Goal: Task Accomplishment & Management: Manage account settings

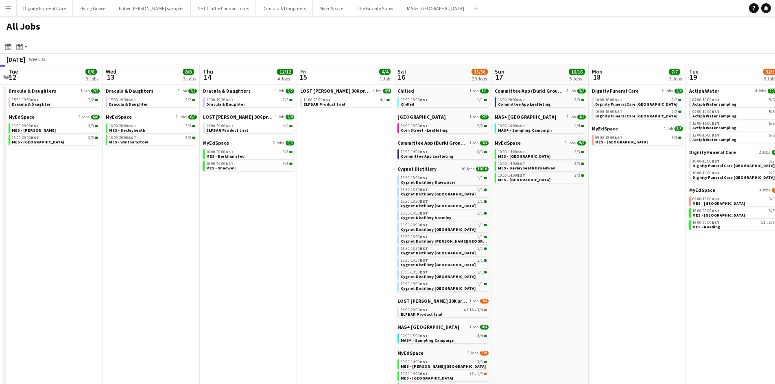
scroll to position [0, 404]
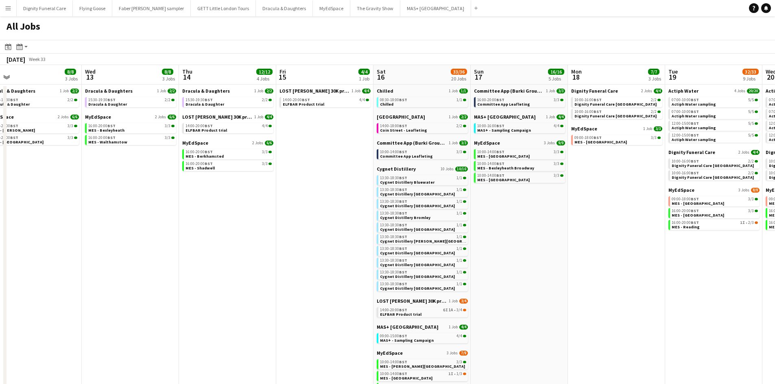
drag, startPoint x: 337, startPoint y: 214, endPoint x: 251, endPoint y: 211, distance: 85.9
click at [251, 211] on app-calendar-viewport "Fri 8 10/11 6 Jobs Sat 9 36/37 21 Jobs Sun 10 15/18 7 Jobs Mon 11 Tue 12 8/8 3 …" at bounding box center [387, 283] width 775 height 437
click at [212, 116] on span "LOST [PERSON_NAME] 30K product trial" at bounding box center [217, 117] width 70 height 6
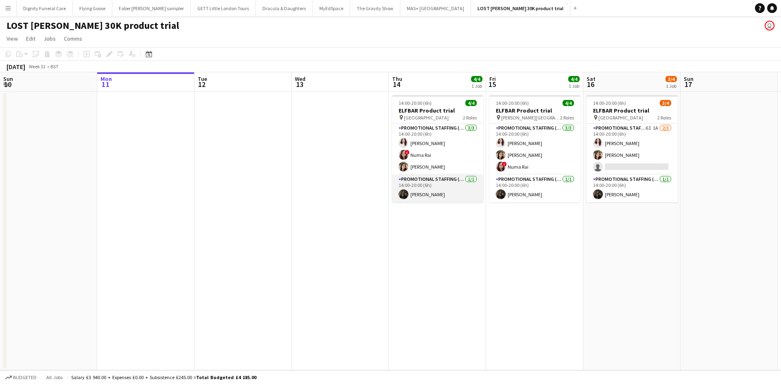
click at [423, 194] on app-card-role "Promotional Staffing (Team Leader) 1/1 14:00-20:00 (6h) Haris Imran" at bounding box center [437, 189] width 91 height 28
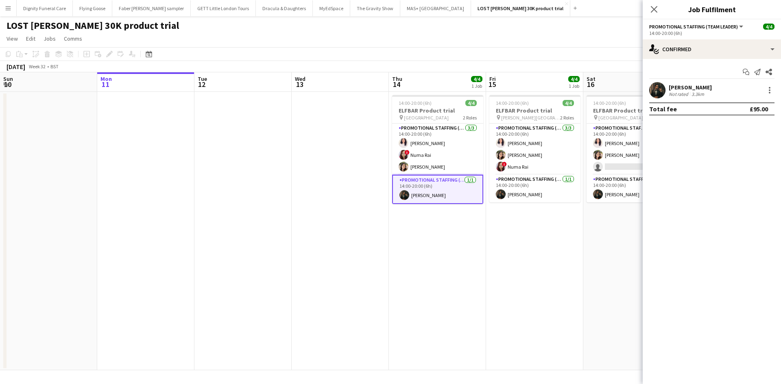
click at [678, 88] on div "Haris Imran" at bounding box center [690, 87] width 43 height 7
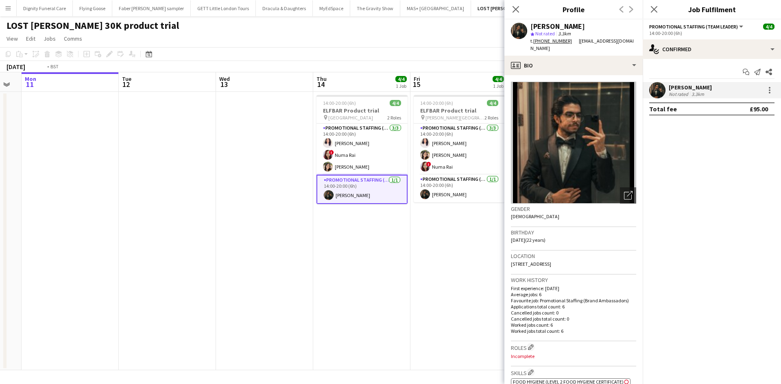
scroll to position [0, 322]
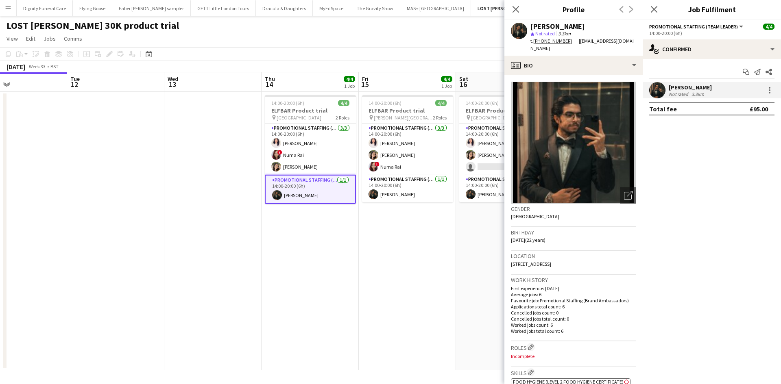
drag, startPoint x: 314, startPoint y: 266, endPoint x: 292, endPoint y: 265, distance: 22.0
click at [292, 265] on app-calendar-viewport "Fri 8 4/4 1 Job Sat 9 4/4 1 Job Sun 10 Mon 11 Tue 12 Wed 13 Thu 14 4/4 1 Job Fr…" at bounding box center [390, 221] width 781 height 298
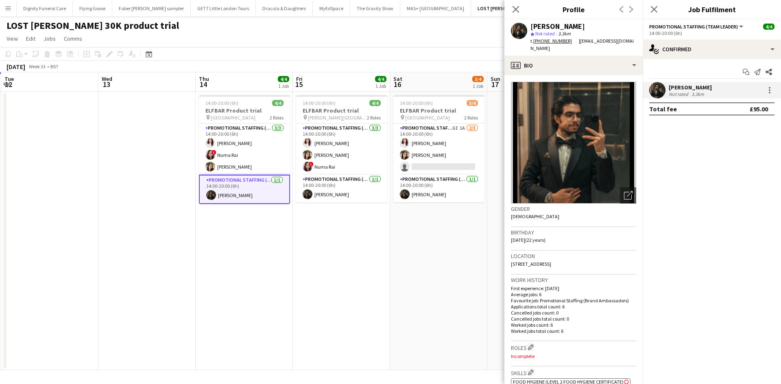
click at [314, 250] on app-calendar-viewport "Fri 8 4/4 1 Job Sat 9 4/4 1 Job Sun 10 Mon 11 Tue 12 Wed 13 Thu 14 4/4 1 Job Fr…" at bounding box center [390, 221] width 781 height 298
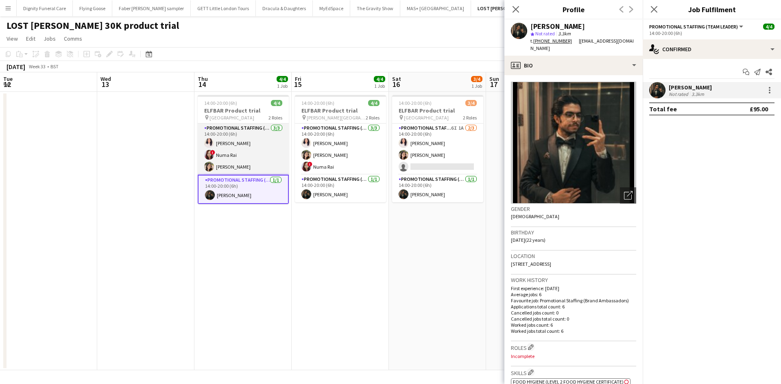
click at [237, 143] on app-card-role "Promotional Staffing (Brand Ambassadors) 3/3 14:00-20:00 (6h) Zahra Farhoodi ! …" at bounding box center [243, 149] width 91 height 51
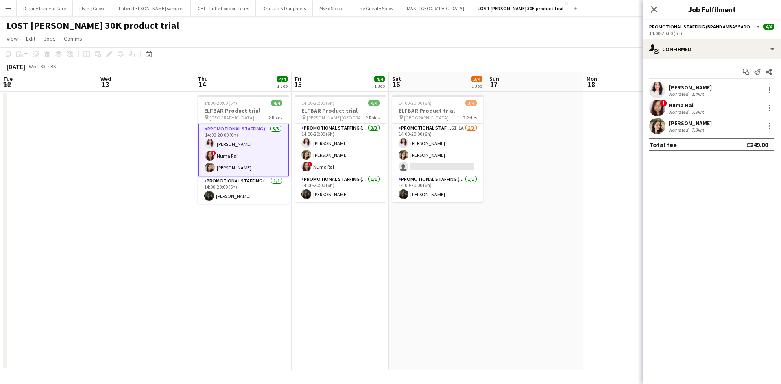
click at [682, 87] on div "Zahra Farhoodi" at bounding box center [690, 87] width 43 height 7
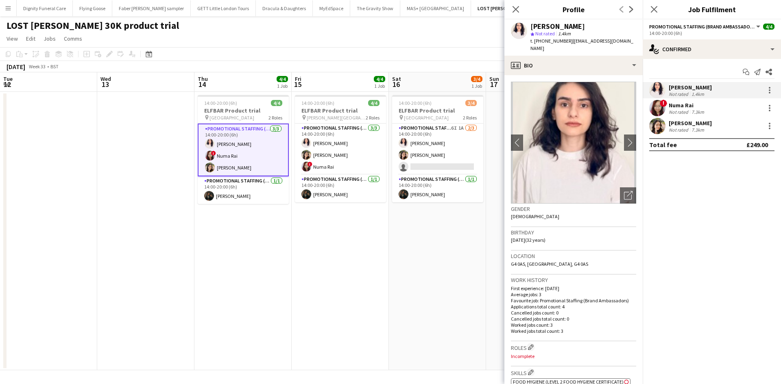
click at [671, 105] on div "Numa Rai" at bounding box center [687, 105] width 37 height 7
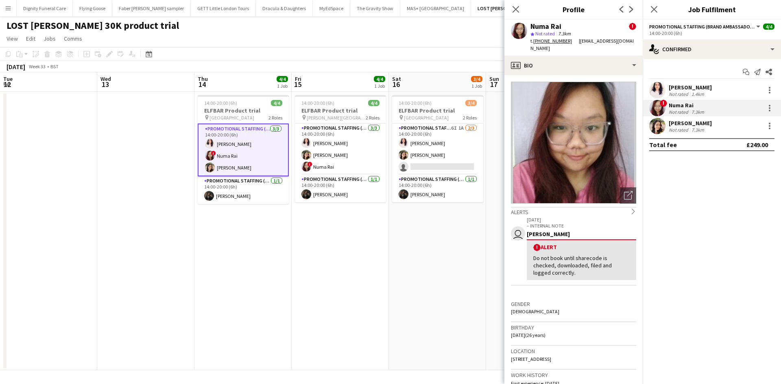
click at [684, 105] on div "Numa Rai" at bounding box center [687, 105] width 37 height 7
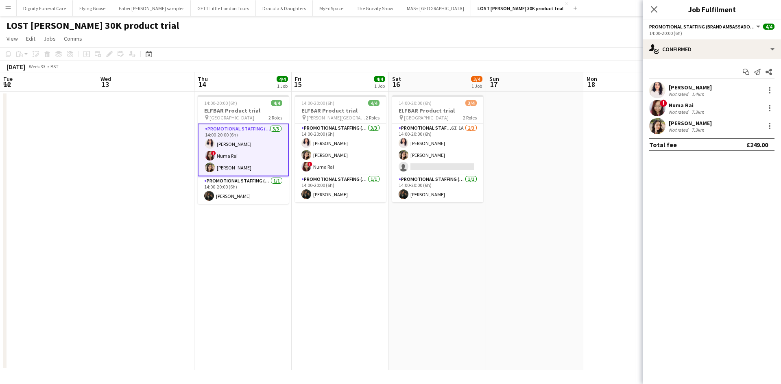
click at [674, 126] on div "Dipika Rai" at bounding box center [690, 123] width 43 height 7
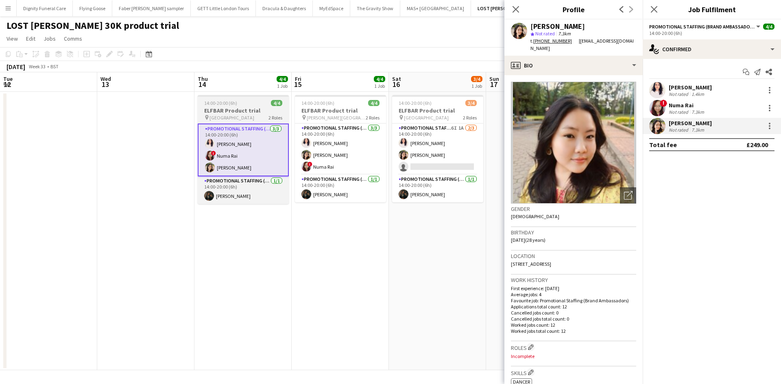
click at [234, 110] on h3 "ELFBAR Product trial" at bounding box center [243, 110] width 91 height 7
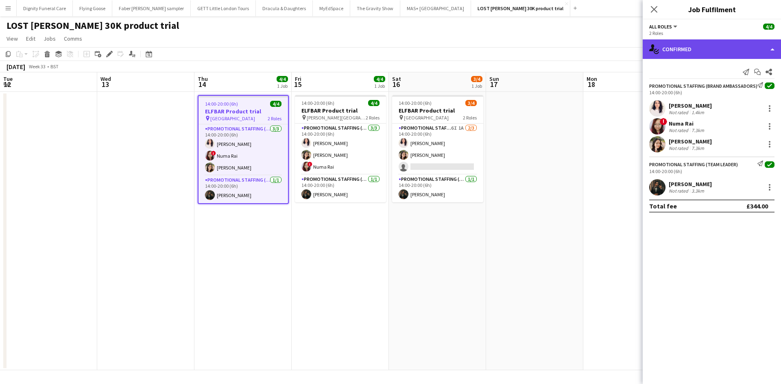
click at [698, 49] on div "single-neutral-actions-check-2 Confirmed" at bounding box center [712, 49] width 138 height 20
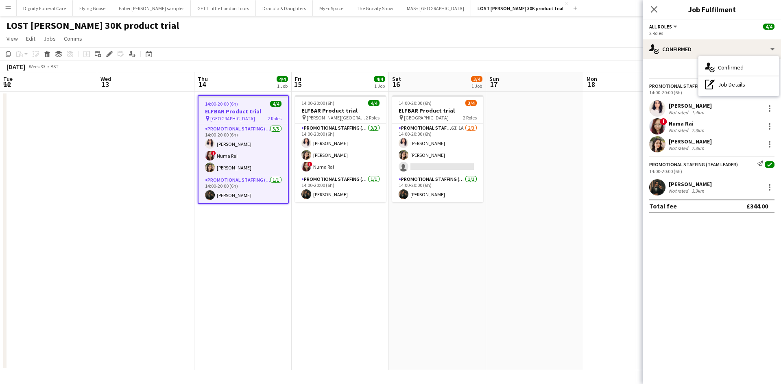
click at [585, 70] on div "August 2025 Week 33 • BST" at bounding box center [390, 66] width 781 height 11
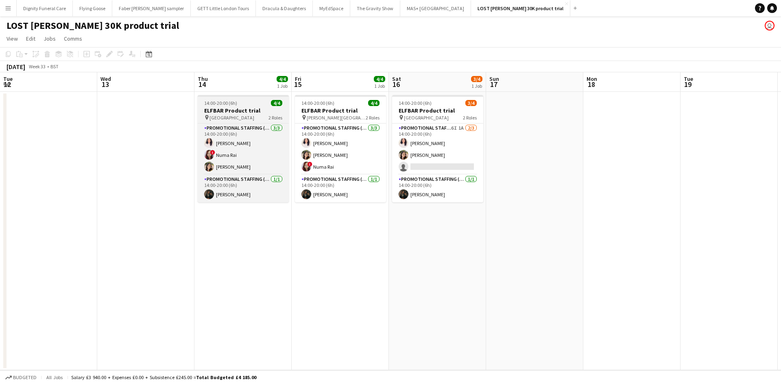
click at [227, 106] on app-job-card "14:00-20:00 (6h) 4/4 ELFBAR Product trial pin Glasgow Central 2 Roles Promotion…" at bounding box center [243, 148] width 91 height 107
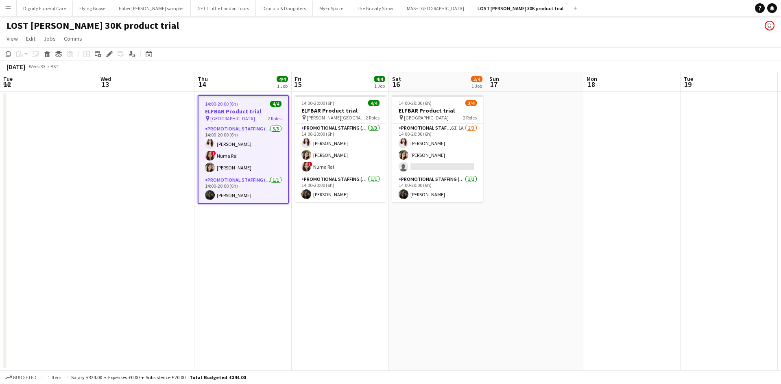
drag, startPoint x: 110, startPoint y: 53, endPoint x: 157, endPoint y: 54, distance: 47.6
click at [111, 52] on g at bounding box center [109, 54] width 7 height 7
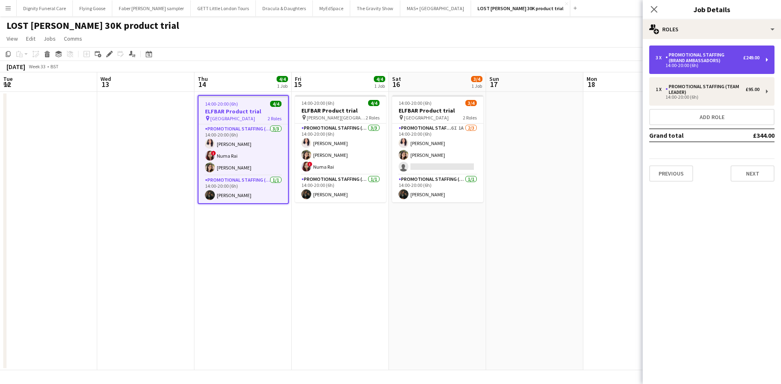
click at [703, 56] on div "Promotional Staffing (Brand Ambassadors)" at bounding box center [705, 57] width 78 height 11
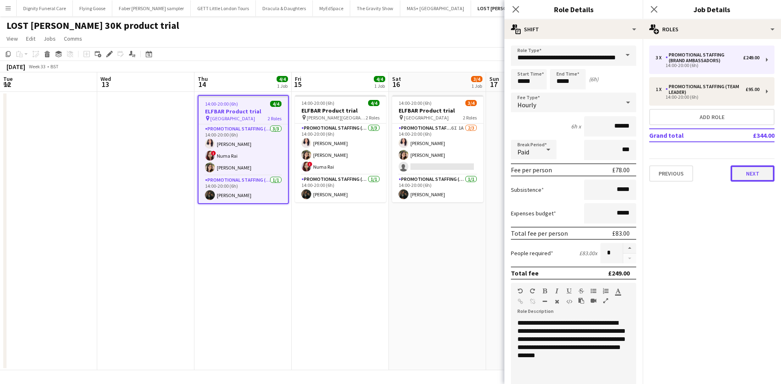
click at [761, 174] on button "Next" at bounding box center [753, 174] width 44 height 16
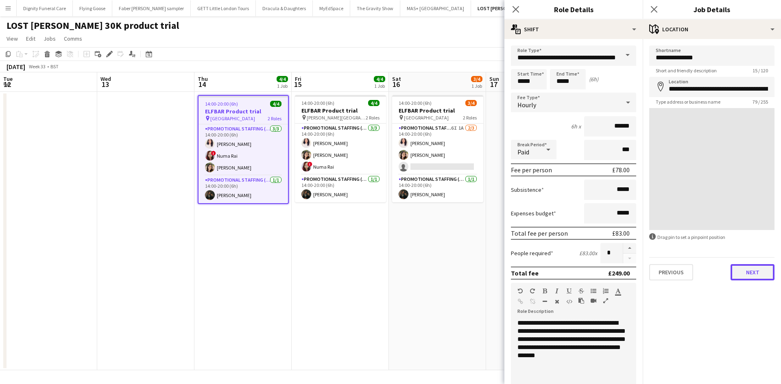
click at [758, 271] on button "Next" at bounding box center [753, 272] width 44 height 16
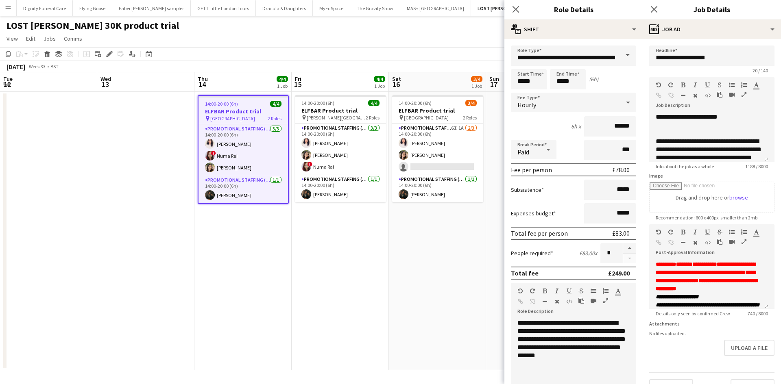
click at [365, 319] on app-date-cell "14:00-20:00 (6h) 4/4 ELFBAR Product trial pin George Square 2 Roles Promotional…" at bounding box center [340, 231] width 97 height 279
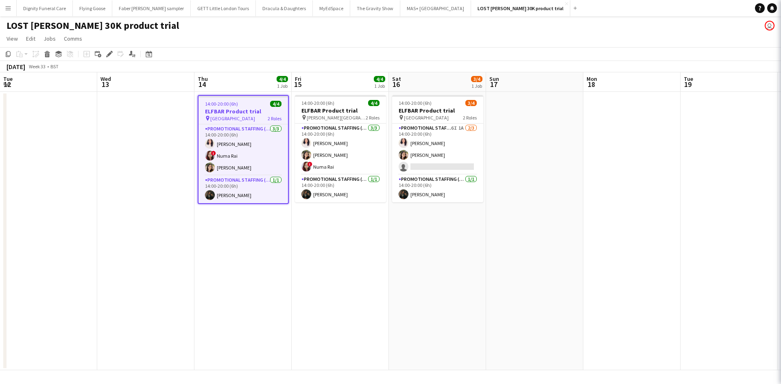
scroll to position [0, 389]
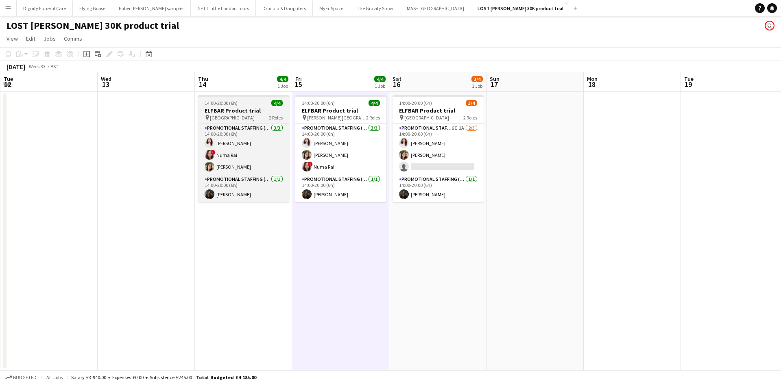
click at [232, 111] on h3 "ELFBAR Product trial" at bounding box center [243, 110] width 91 height 7
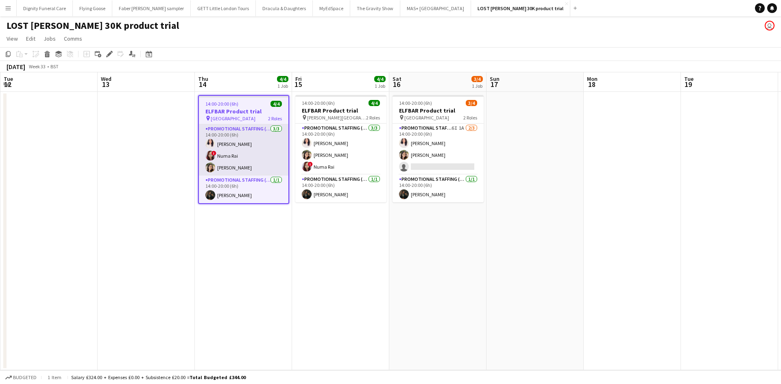
click at [242, 130] on app-card-role "Promotional Staffing (Brand Ambassadors) 3/3 14:00-20:00 (6h) Zahra Farhoodi ! …" at bounding box center [243, 149] width 89 height 51
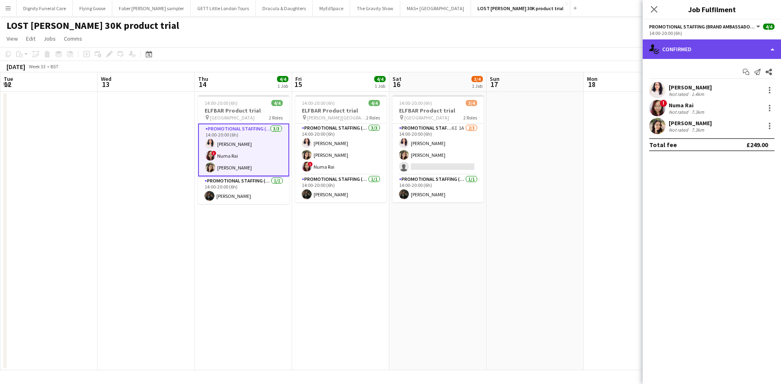
click at [692, 44] on div "single-neutral-actions-check-2 Confirmed" at bounding box center [712, 49] width 138 height 20
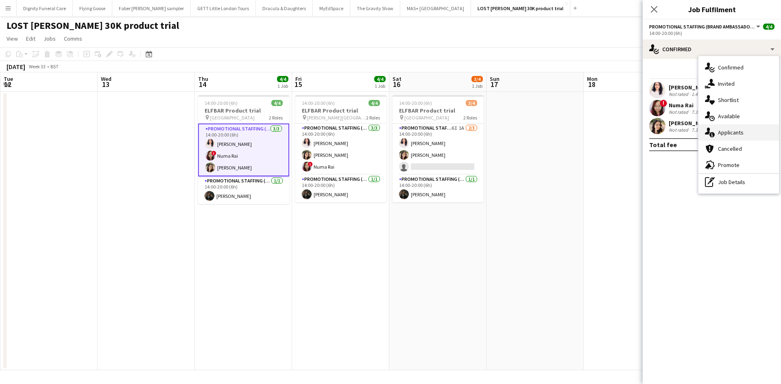
click at [733, 132] on div "single-neutral-actions-information Applicants" at bounding box center [738, 132] width 81 height 16
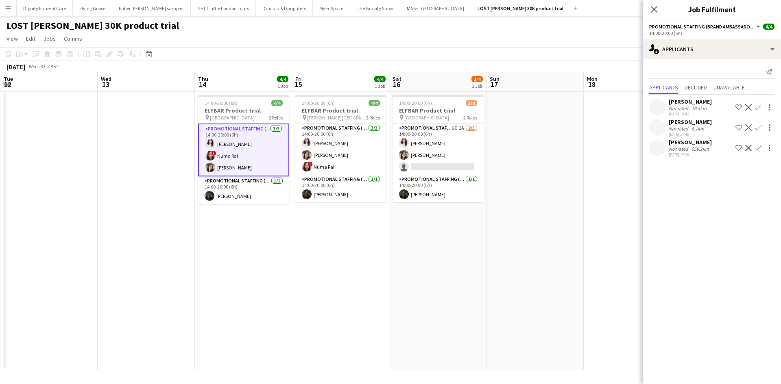
click at [687, 101] on div "Bibek Puri" at bounding box center [690, 101] width 43 height 7
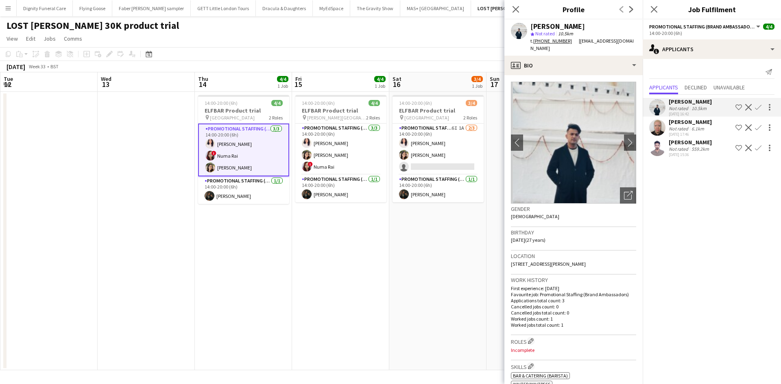
click at [692, 122] on div "Chibuike Onuoha" at bounding box center [690, 121] width 43 height 7
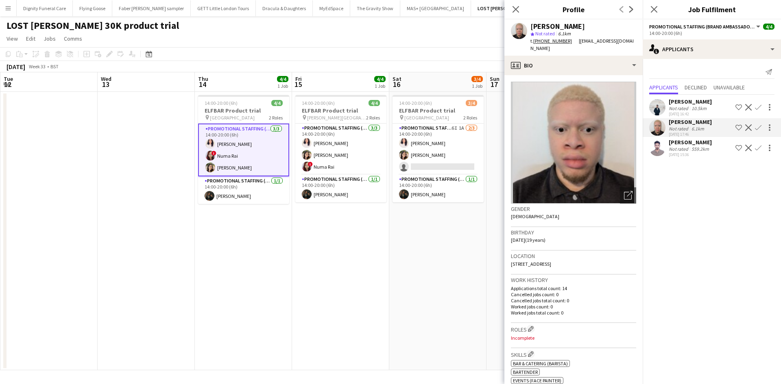
click at [689, 145] on div "Muhammad Shad" at bounding box center [690, 142] width 43 height 7
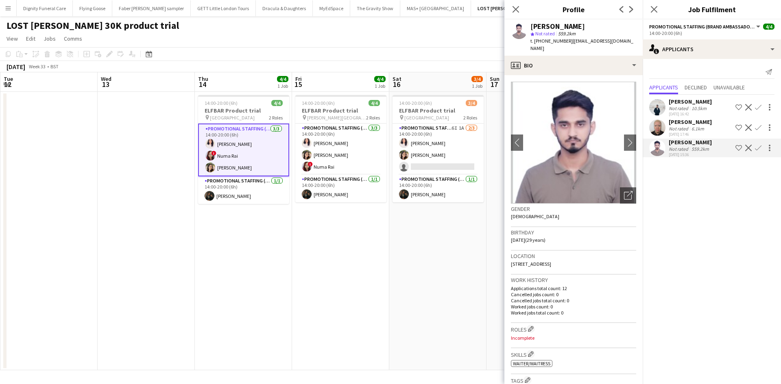
click at [679, 102] on div "Bibek Puri" at bounding box center [690, 101] width 43 height 7
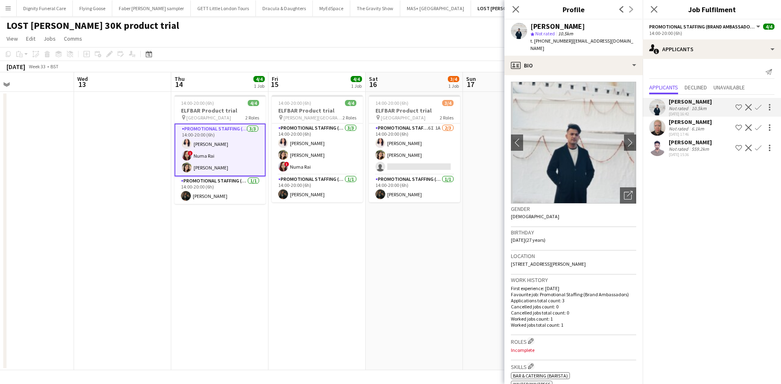
scroll to position [0, 416]
drag, startPoint x: 425, startPoint y: 223, endPoint x: 353, endPoint y: 204, distance: 74.4
click at [398, 223] on app-calendar-viewport "Fri 8 4/4 1 Job Sat 9 4/4 1 Job Sun 10 Mon 11 Tue 12 Wed 13 Thu 14 4/4 1 Job Fr…" at bounding box center [390, 221] width 781 height 298
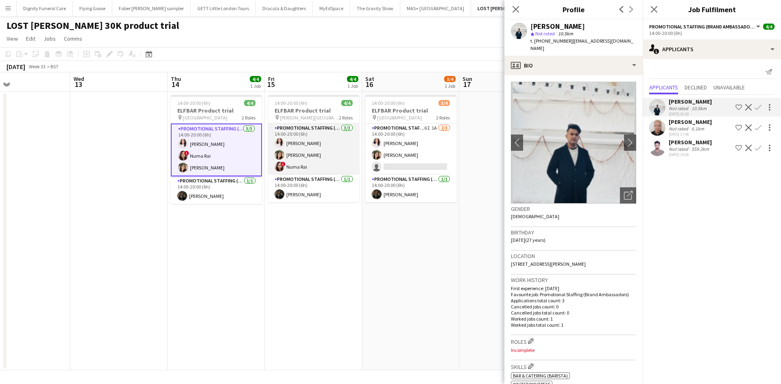
click at [308, 129] on app-card-role "Promotional Staffing (Brand Ambassadors) 3/3 14:00-20:00 (6h) Zahra Farhoodi Di…" at bounding box center [313, 149] width 91 height 51
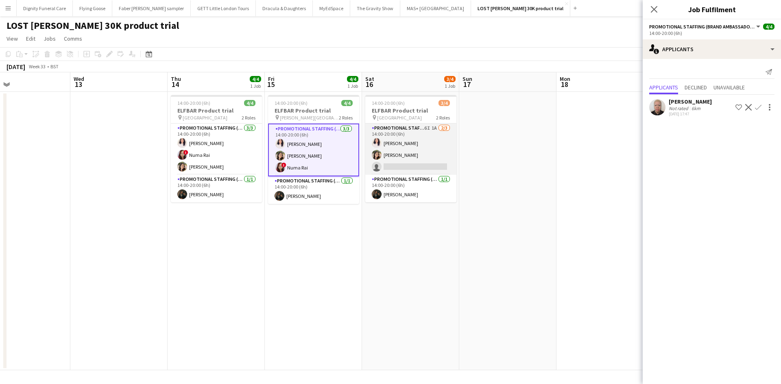
click at [415, 163] on app-card-role "Promotional Staffing (Brand Ambassadors) 6I 1A 2/3 14:00-20:00 (6h) Zahra Farho…" at bounding box center [410, 149] width 91 height 51
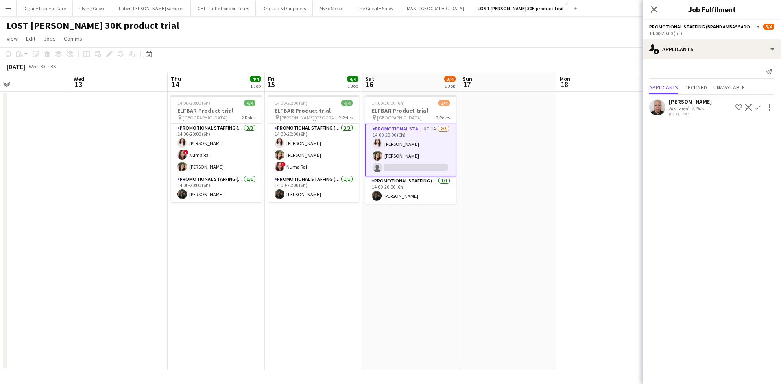
click at [692, 101] on div "Chibuike Onuoha" at bounding box center [690, 101] width 43 height 7
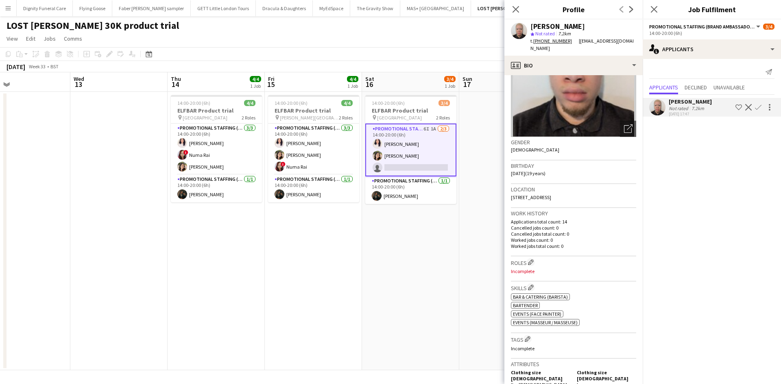
scroll to position [0, 0]
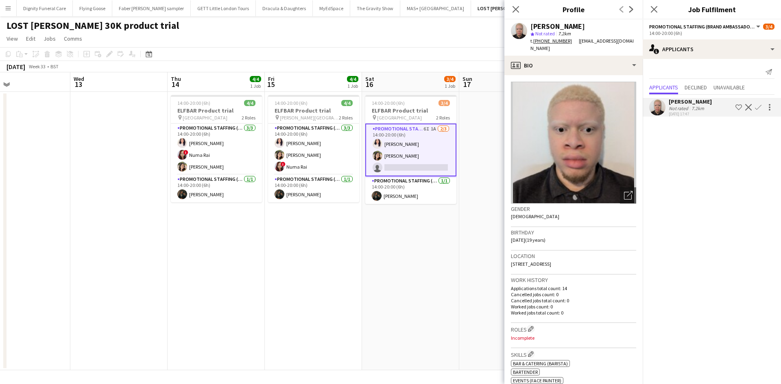
click at [380, 245] on app-date-cell "14:00-20:00 (6h) 3/4 ELFBAR Product trial pin Sauchiehall Street 2 Roles Promot…" at bounding box center [410, 231] width 97 height 279
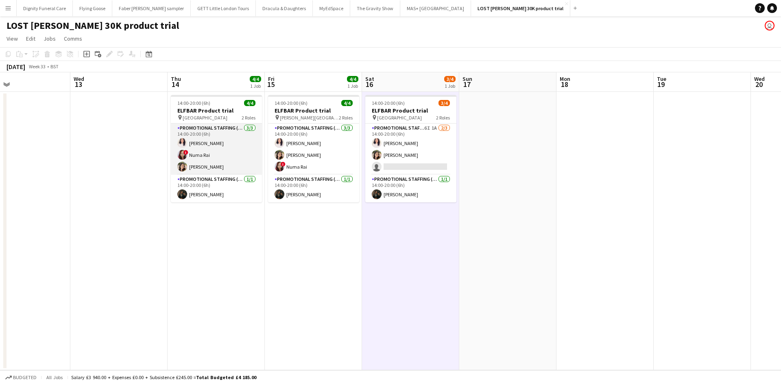
click at [204, 155] on app-card-role "Promotional Staffing (Brand Ambassadors) 3/3 14:00-20:00 (6h) Zahra Farhoodi ! …" at bounding box center [216, 149] width 91 height 51
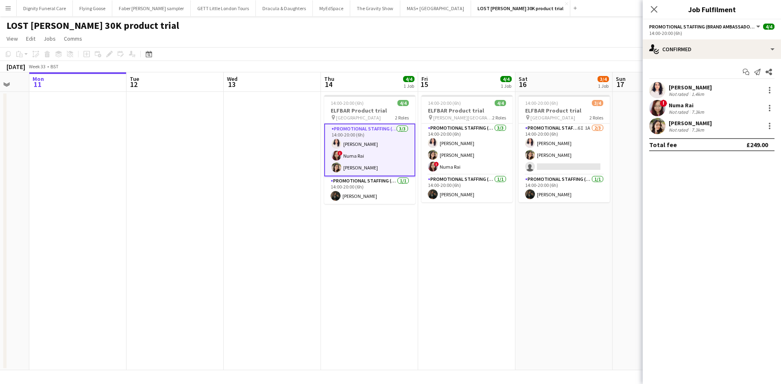
drag, startPoint x: 481, startPoint y: 236, endPoint x: 522, endPoint y: 201, distance: 53.7
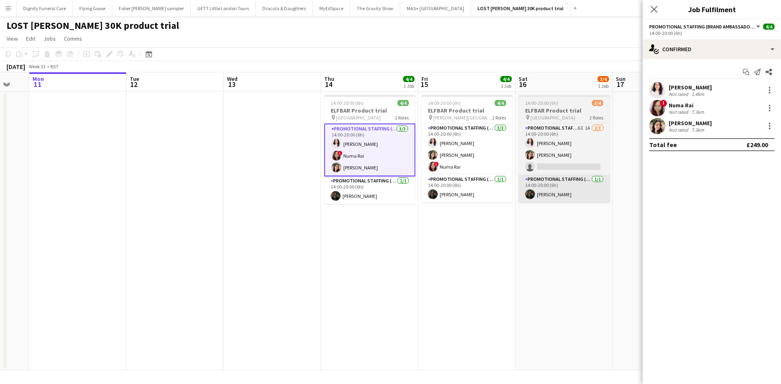
click at [526, 235] on app-calendar-viewport "Fri 8 4/4 1 Job Sat 9 4/4 1 Job Sun 10 Mon 11 Tue 12 Wed 13 Thu 14 4/4 1 Job Fr…" at bounding box center [390, 221] width 781 height 298
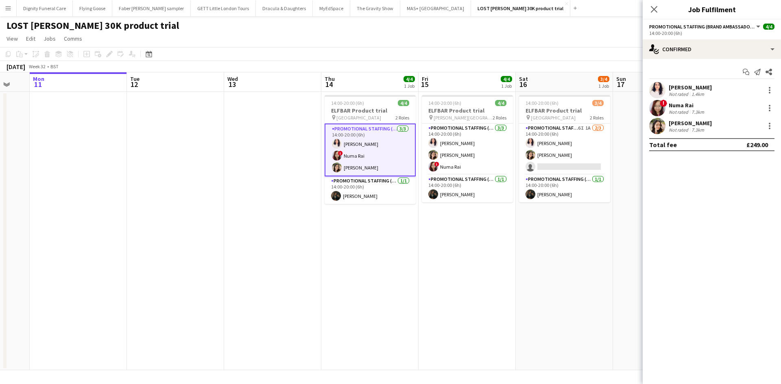
click at [681, 108] on div "Numa Rai" at bounding box center [687, 105] width 37 height 7
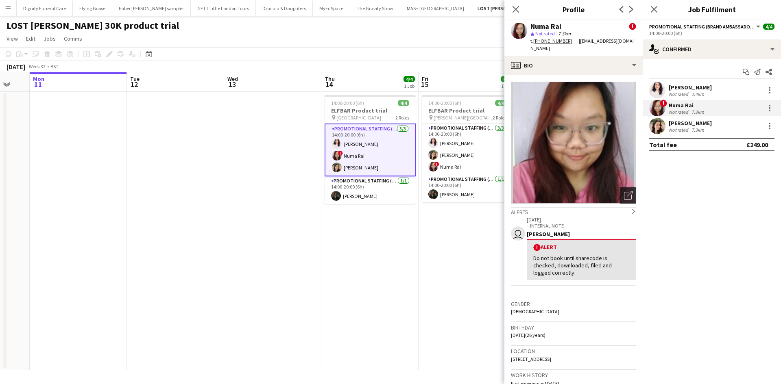
click at [624, 191] on icon "Open photos pop-in" at bounding box center [628, 195] width 9 height 9
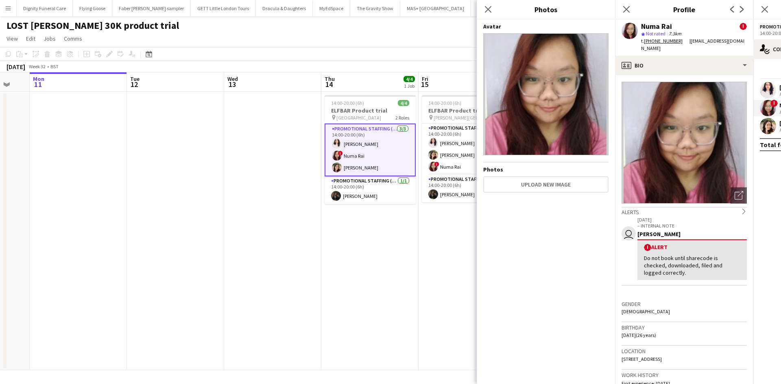
click at [351, 260] on app-date-cell "14:00-20:00 (6h) 4/4 ELFBAR Product trial pin Glasgow Central 2 Roles Promotion…" at bounding box center [369, 231] width 97 height 279
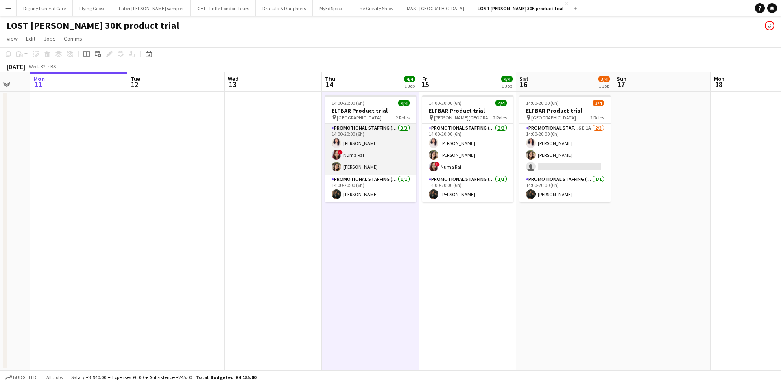
click at [354, 155] on app-card-role "Promotional Staffing (Brand Ambassadors) 3/3 14:00-20:00 (6h) Zahra Farhoodi ! …" at bounding box center [370, 149] width 91 height 51
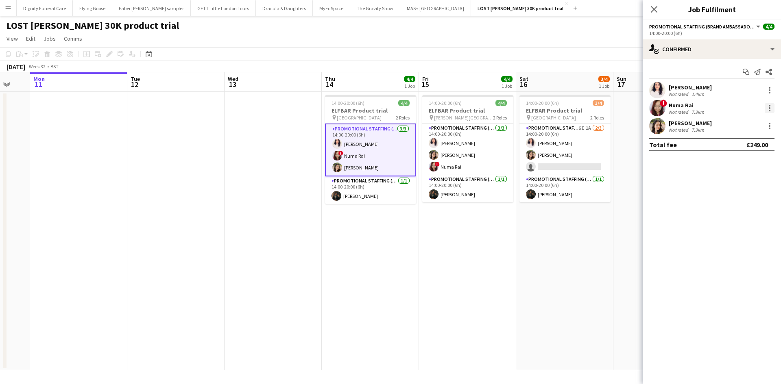
click at [770, 107] on div at bounding box center [770, 106] width 2 height 2
click at [736, 200] on span "Remove" at bounding box center [730, 201] width 24 height 7
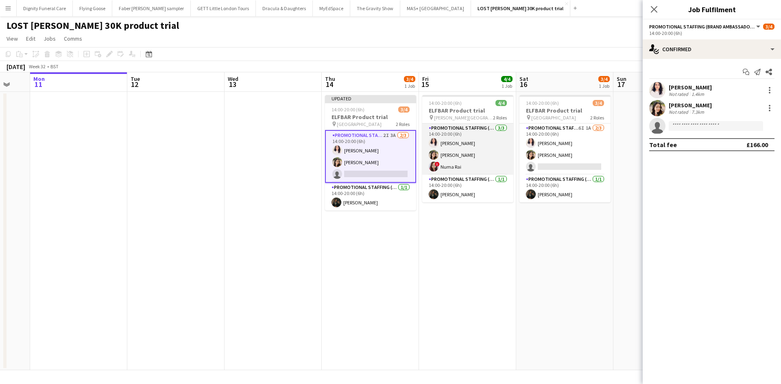
click at [445, 163] on app-card-role "Promotional Staffing (Brand Ambassadors) 3/3 14:00-20:00 (6h) Zahra Farhoodi Di…" at bounding box center [467, 149] width 91 height 51
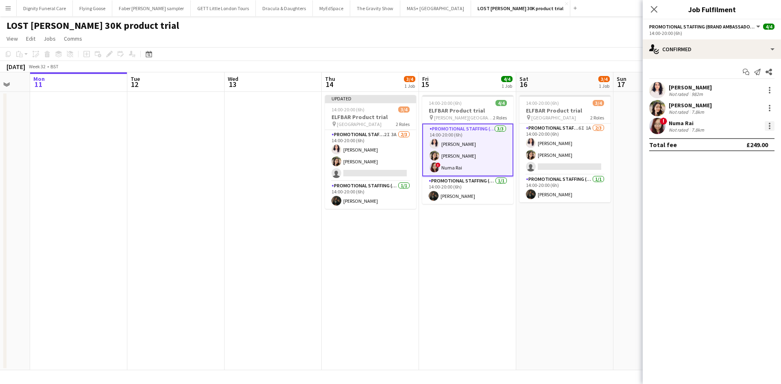
click at [768, 127] on div at bounding box center [770, 126] width 10 height 10
click at [729, 218] on span "Remove" at bounding box center [730, 219] width 24 height 7
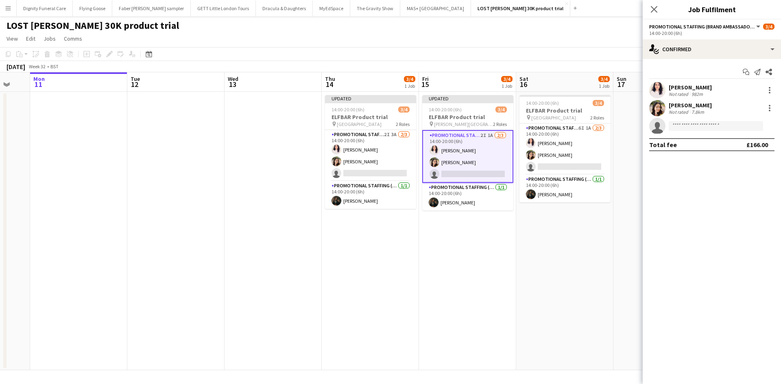
click at [452, 242] on app-date-cell "Updated 14:00-20:00 (6h) 3/4 ELFBAR Product trial pin George Square 2 Roles Pro…" at bounding box center [467, 231] width 97 height 279
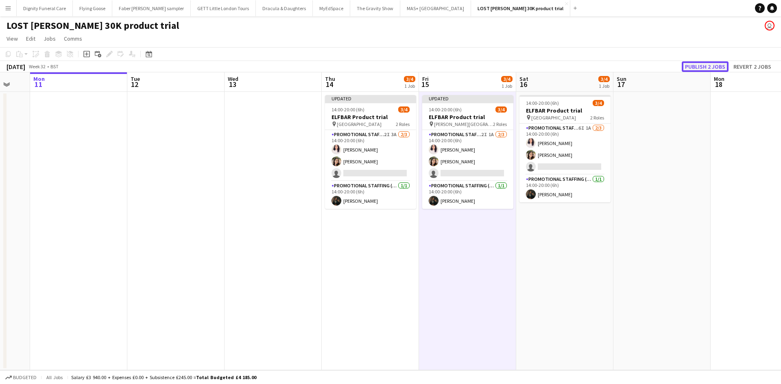
click at [712, 68] on button "Publish 2 jobs" at bounding box center [705, 66] width 47 height 11
